Goal: Obtain resource: Download file/media

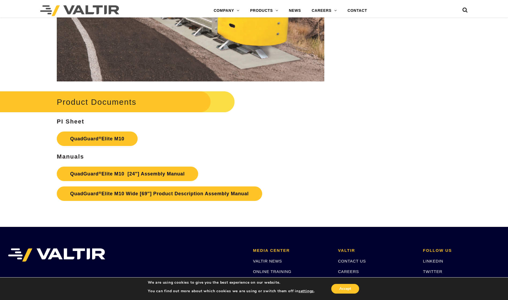
scroll to position [2837, 0]
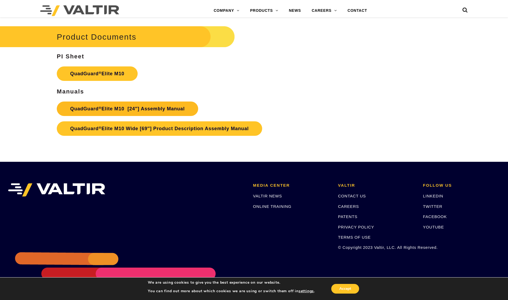
click at [124, 105] on link "QuadGuard ® Elite M10 [24″] Assembly Manual" at bounding box center [127, 108] width 141 height 14
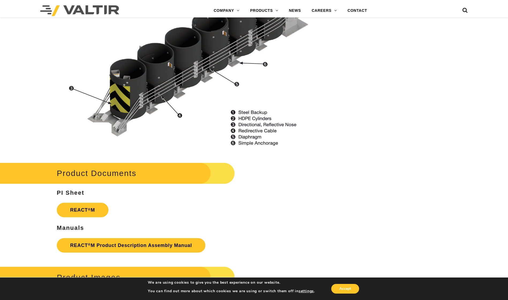
scroll to position [642, 0]
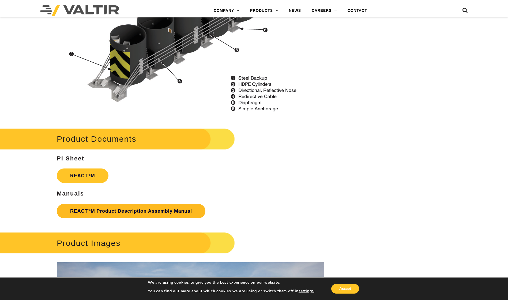
click at [109, 209] on link "REACT ® M Product Description Assembly Manual" at bounding box center [131, 211] width 149 height 14
